Goal: Communication & Community: Answer question/provide support

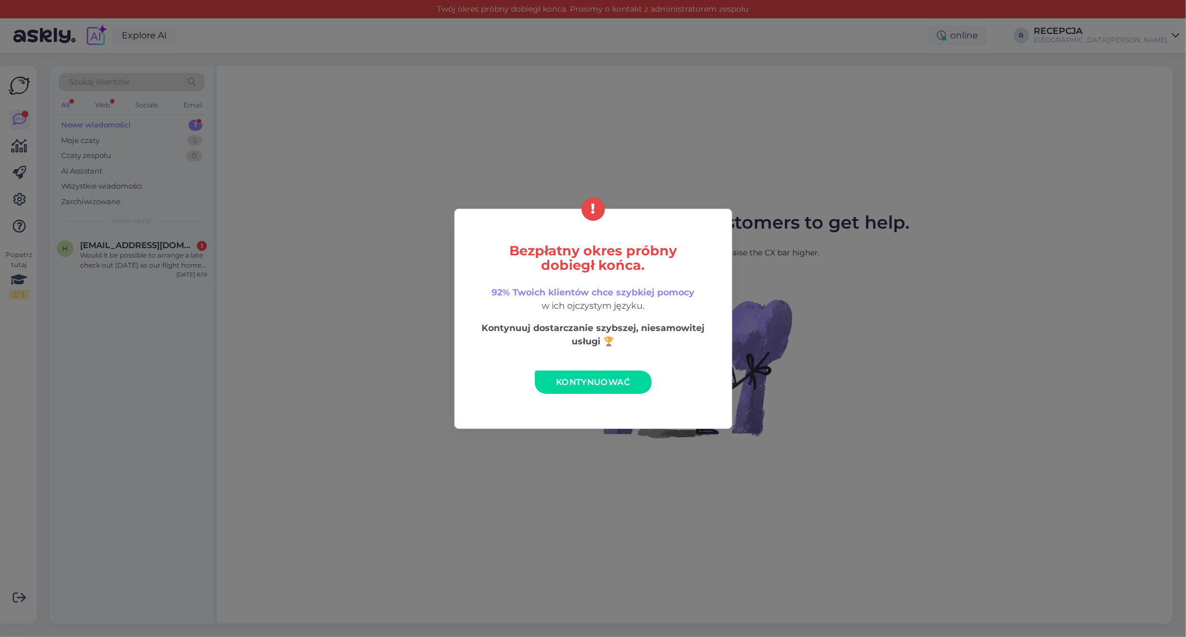
click at [597, 370] on link "Kontynuować" at bounding box center [593, 381] width 117 height 23
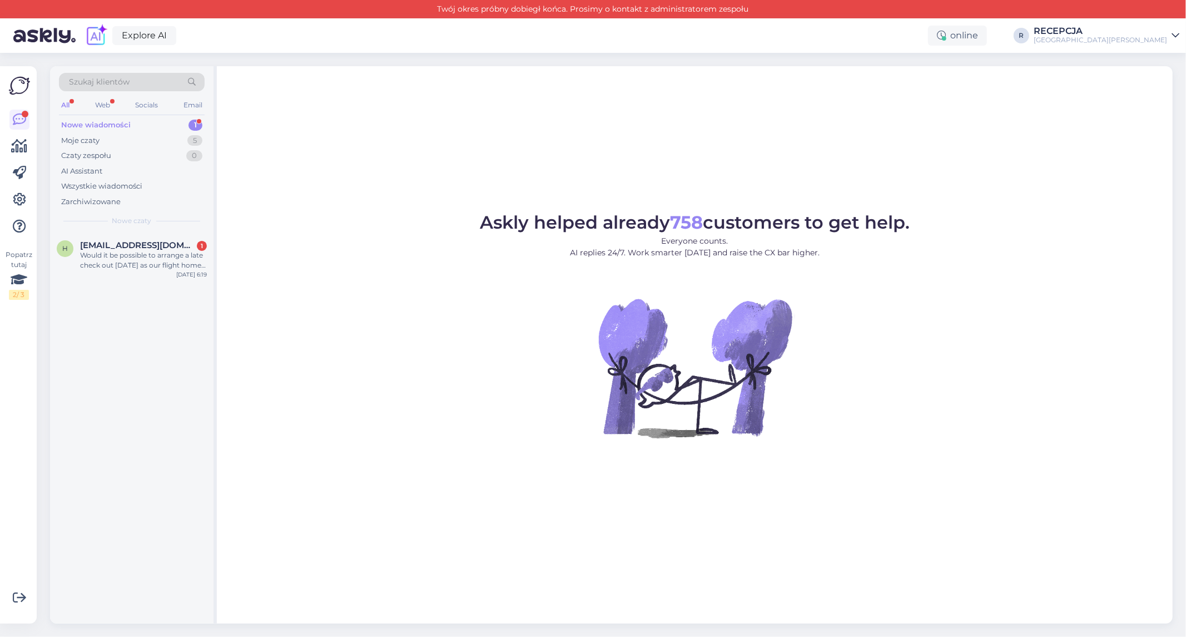
click at [118, 127] on div "Nowe wiadomości" at bounding box center [95, 125] width 69 height 11
click at [153, 256] on div "Would it be possible to arrange a late check out [DATE] as our flight home isn’…" at bounding box center [143, 260] width 127 height 20
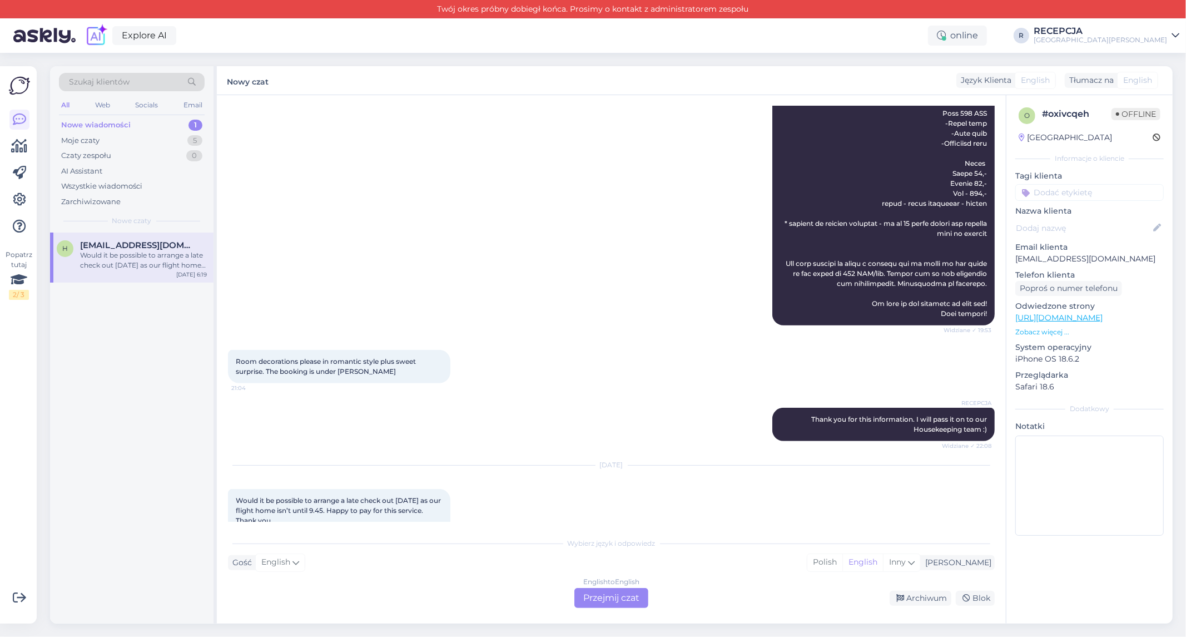
scroll to position [460, 0]
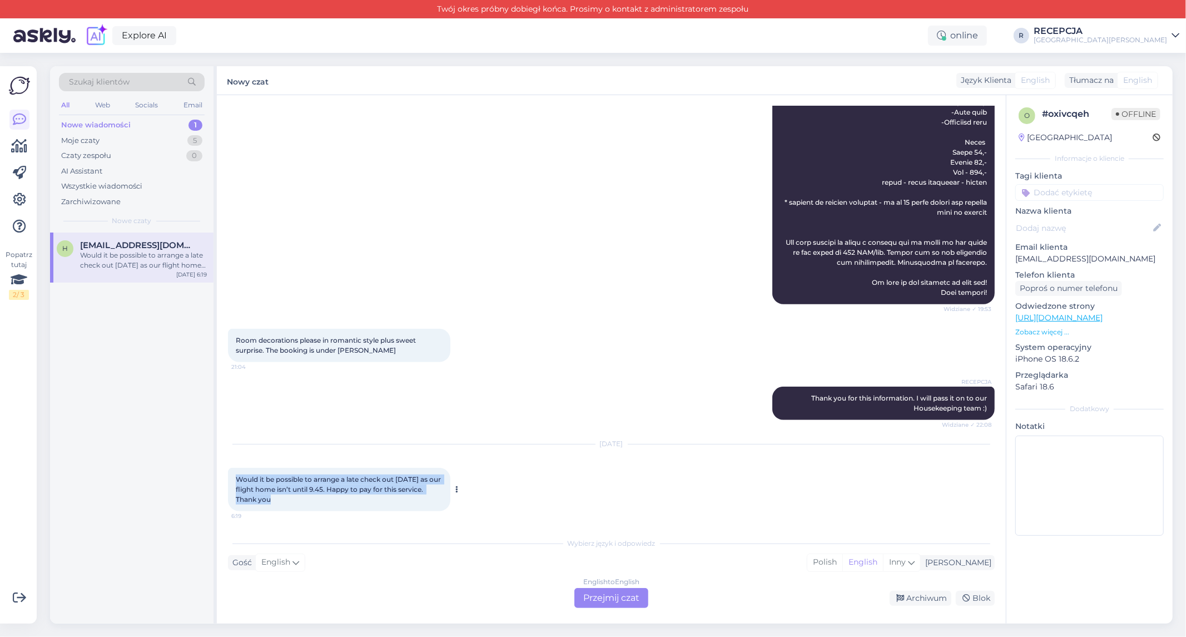
drag, startPoint x: 231, startPoint y: 480, endPoint x: 272, endPoint y: 501, distance: 46.7
click at [272, 501] on div "Would it be possible to arrange a late check out [DATE] as our flight home isn’…" at bounding box center [339, 489] width 222 height 43
copy span "Would it be possible to arrange a late check out [DATE] as our flight home isn’…"
click at [512, 409] on div "RECEPCJA Thank you for this information. I will pass it on to our Housekeeping …" at bounding box center [611, 403] width 767 height 58
click at [329, 560] on div "Gość English Ja Polish English Inny" at bounding box center [611, 562] width 767 height 15
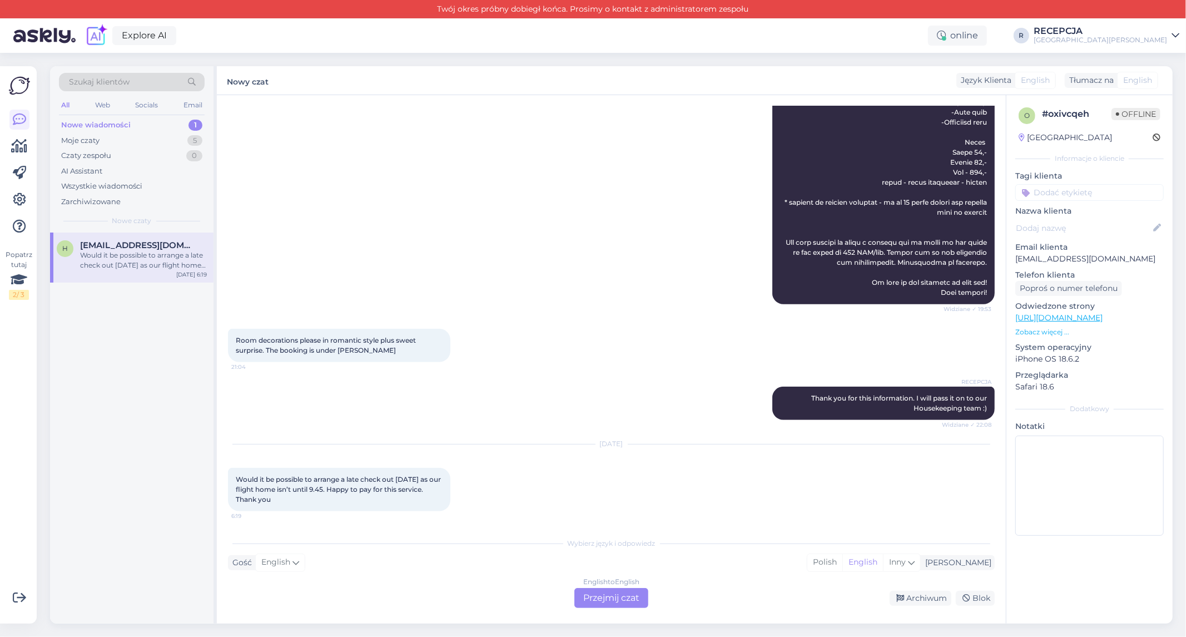
click at [625, 596] on div "English to English Przejmij czat" at bounding box center [611, 598] width 74 height 20
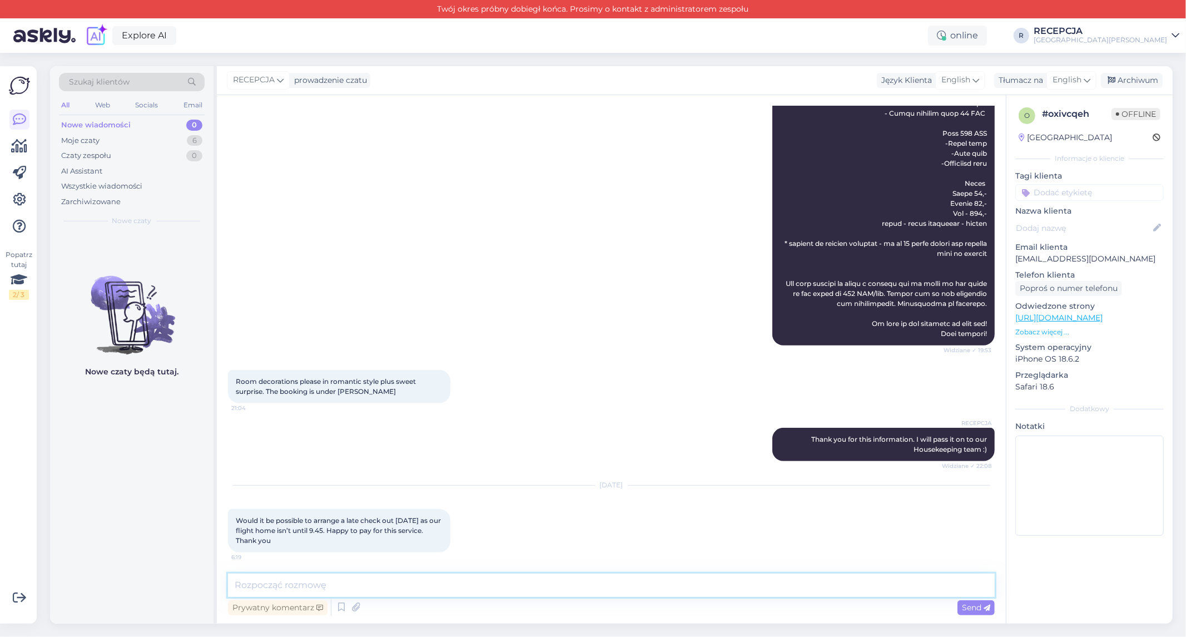
click at [374, 580] on textarea at bounding box center [611, 584] width 767 height 23
paste textarea "The latest check-out time is at 12:00 p.m. Please note that new guests will be …"
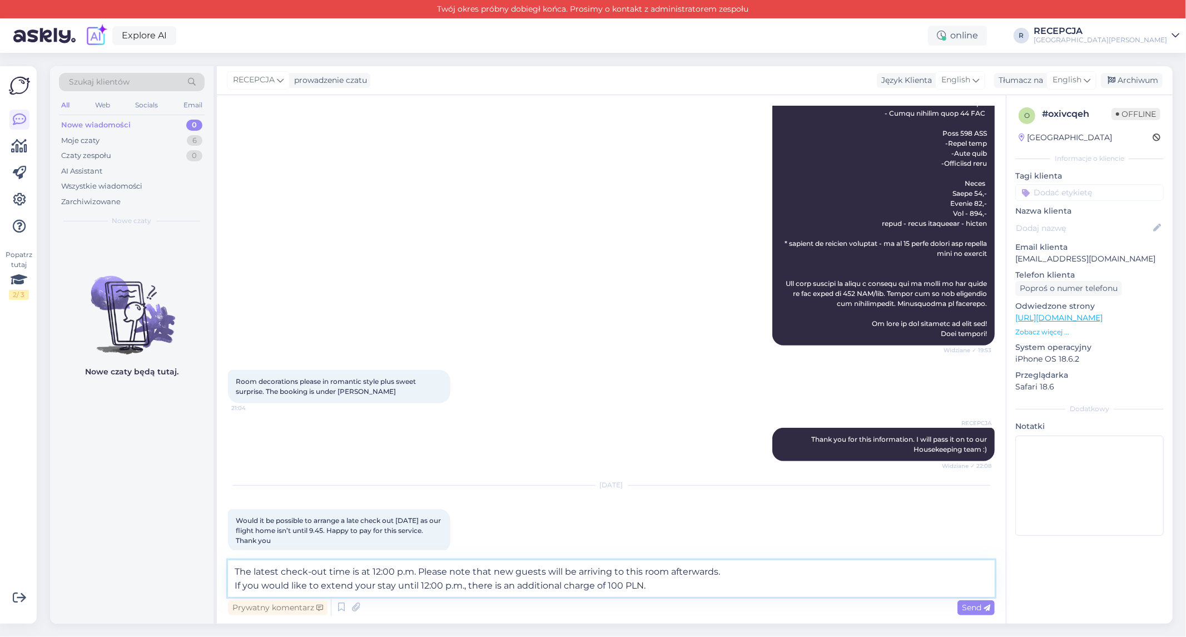
scroll to position [432, 0]
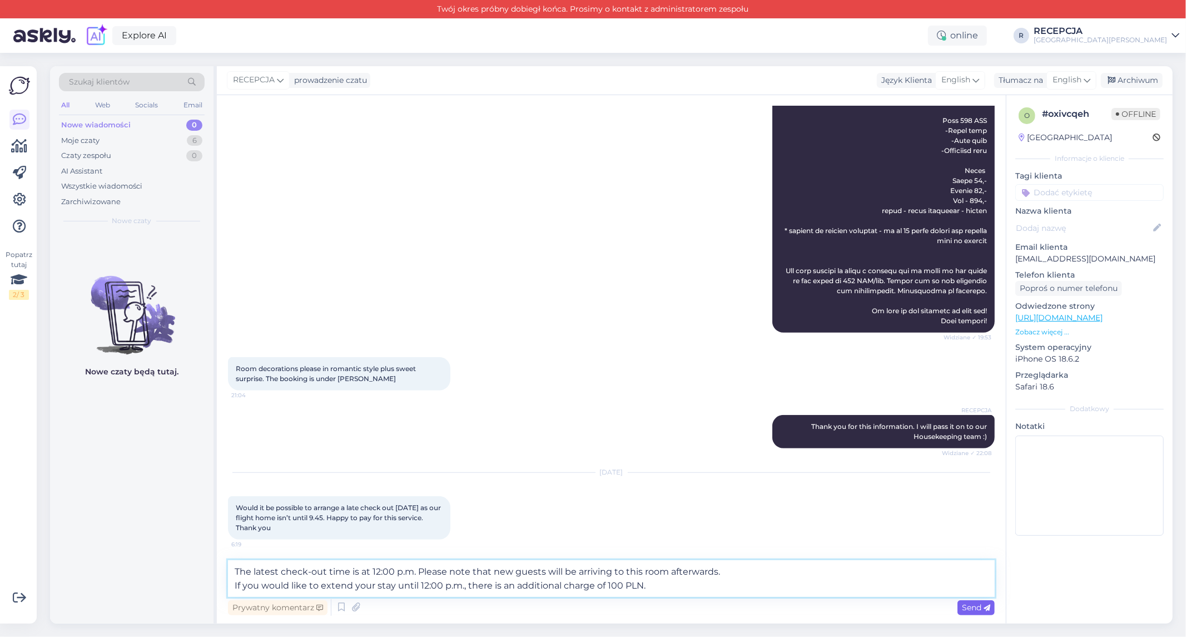
type textarea "The latest check-out time is at 12:00 p.m. Please note that new guests will be …"
click at [982, 610] on span "Send" at bounding box center [976, 607] width 28 height 10
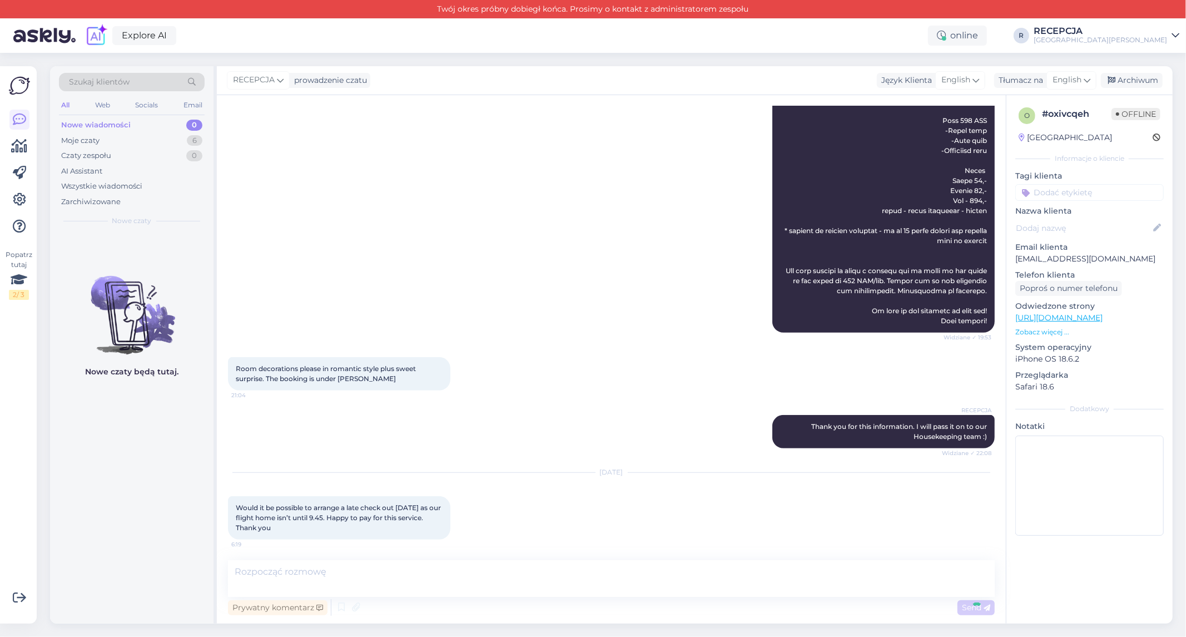
scroll to position [497, 0]
